Goal: Task Accomplishment & Management: Use online tool/utility

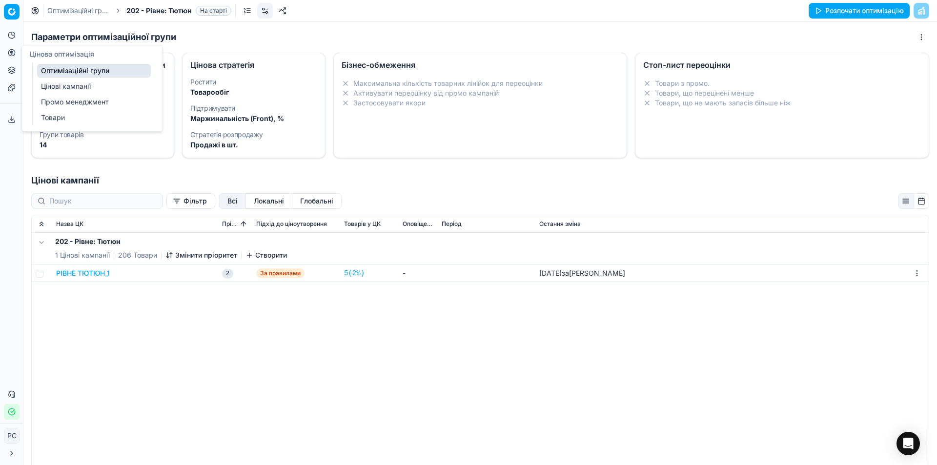
click at [52, 88] on link "Цінові кампанії" at bounding box center [94, 87] width 114 height 14
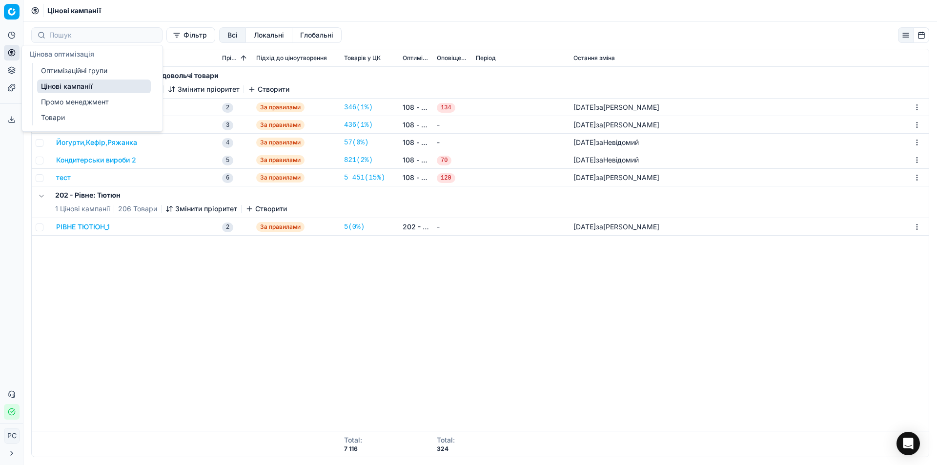
click at [74, 72] on link "Оптимізаційні групи" at bounding box center [94, 71] width 114 height 14
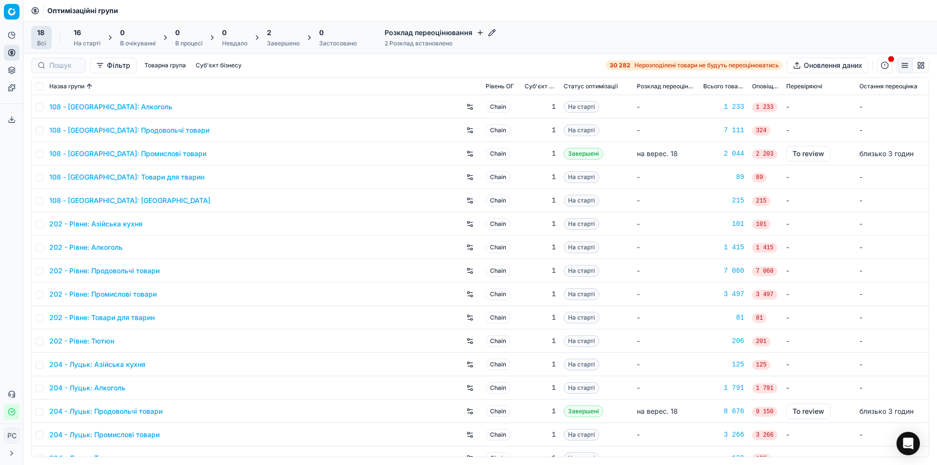
scroll to position [60, 0]
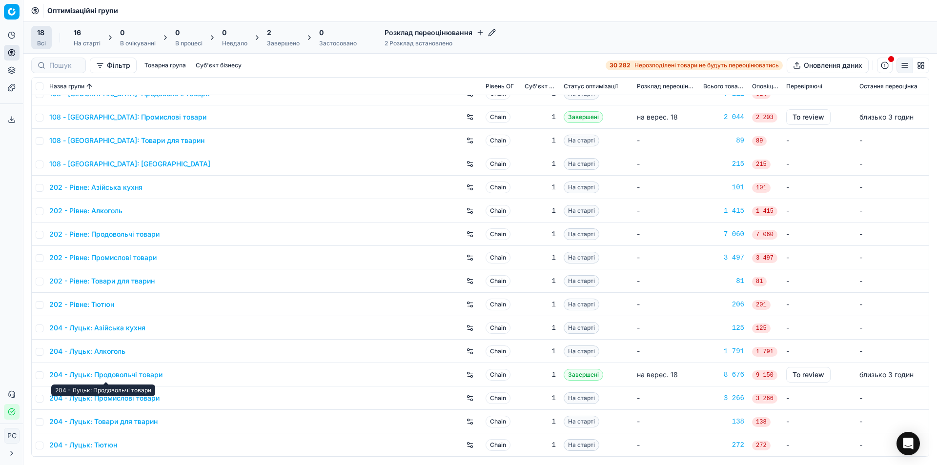
click at [140, 375] on link "204 - Луцьк: Продовольчі товари" at bounding box center [105, 375] width 113 height 10
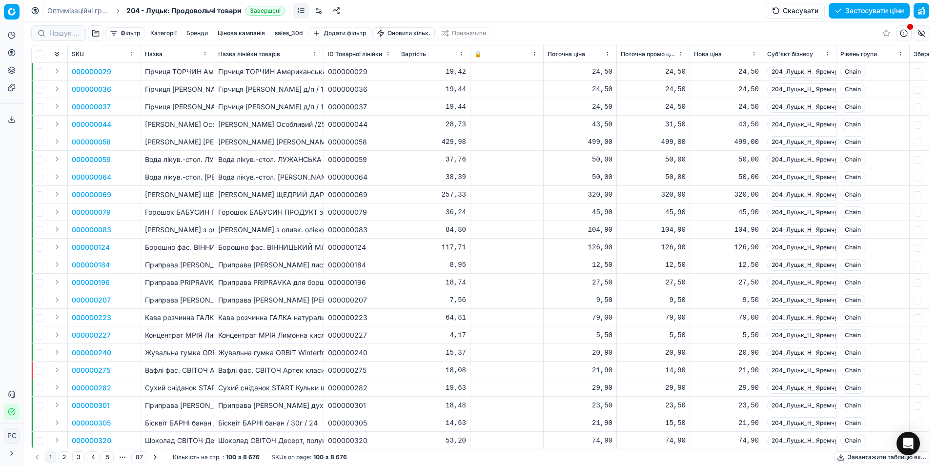
click at [902, 34] on button "button" at bounding box center [904, 33] width 16 height 16
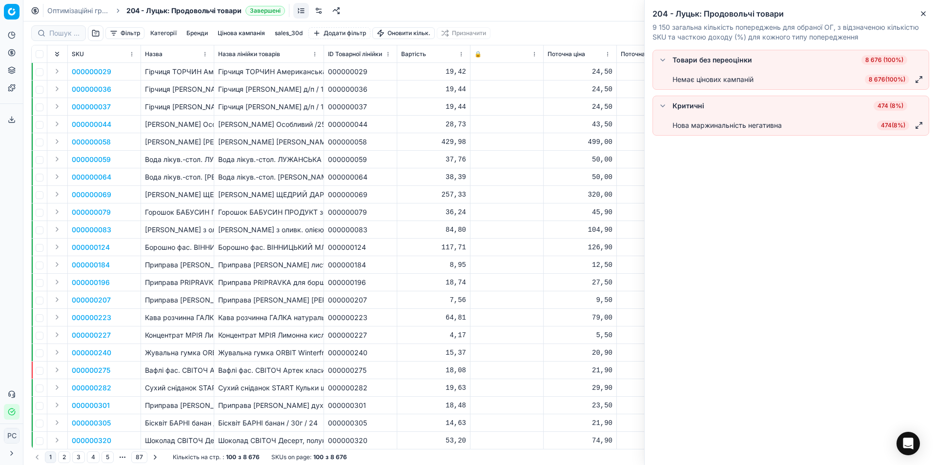
click at [692, 124] on div "Нова маржинальність негативна" at bounding box center [726, 126] width 109 height 10
click at [661, 105] on button "button" at bounding box center [663, 106] width 12 height 12
click at [664, 107] on button "button" at bounding box center [663, 106] width 12 height 12
click at [887, 126] on span "474 ( 8% )" at bounding box center [893, 126] width 32 height 10
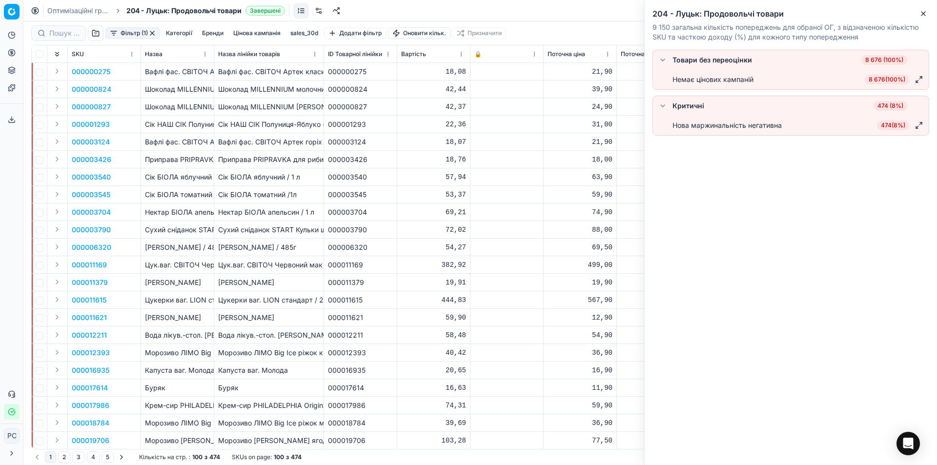
click at [529, 176] on div at bounding box center [506, 177] width 65 height 6
click at [928, 13] on button "Close" at bounding box center [923, 14] width 12 height 12
